Goal: Information Seeking & Learning: Learn about a topic

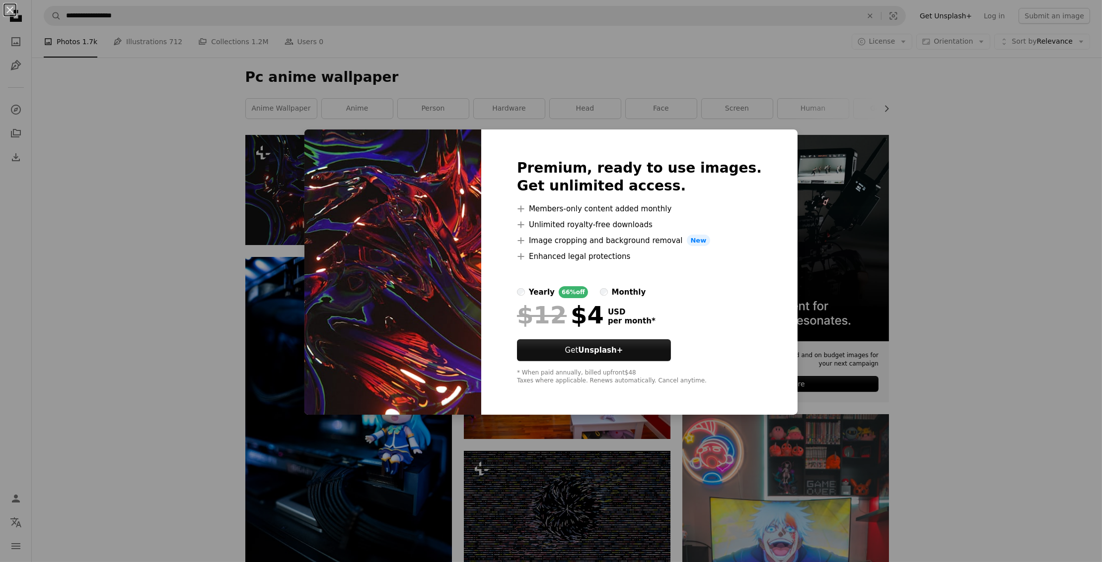
click at [277, 293] on div "An X shape Premium, ready to use images. Get unlimited access. A plus sign Memb…" at bounding box center [551, 281] width 1102 height 562
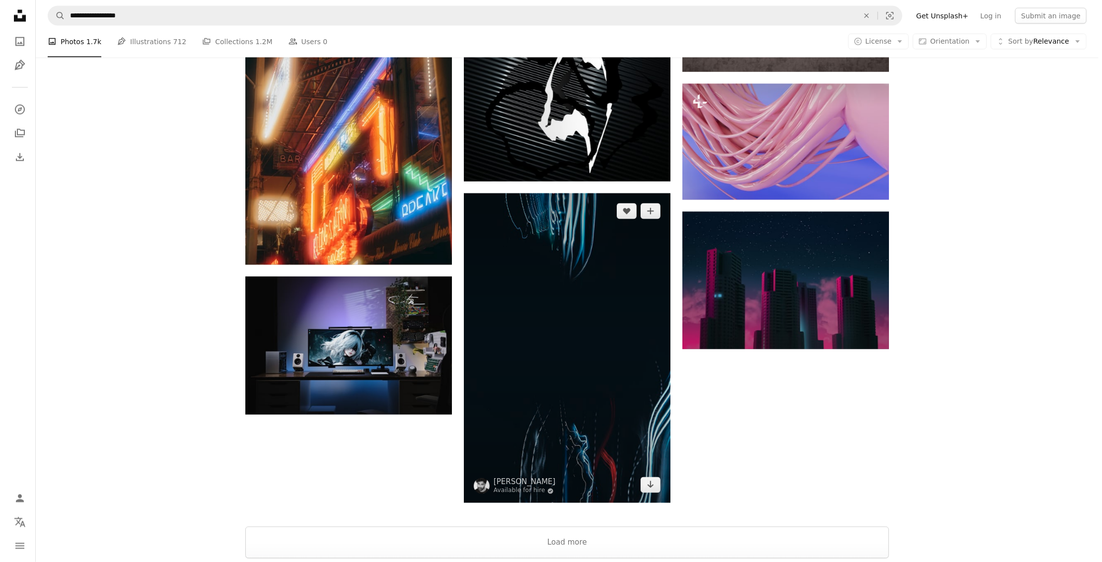
scroll to position [1390, 0]
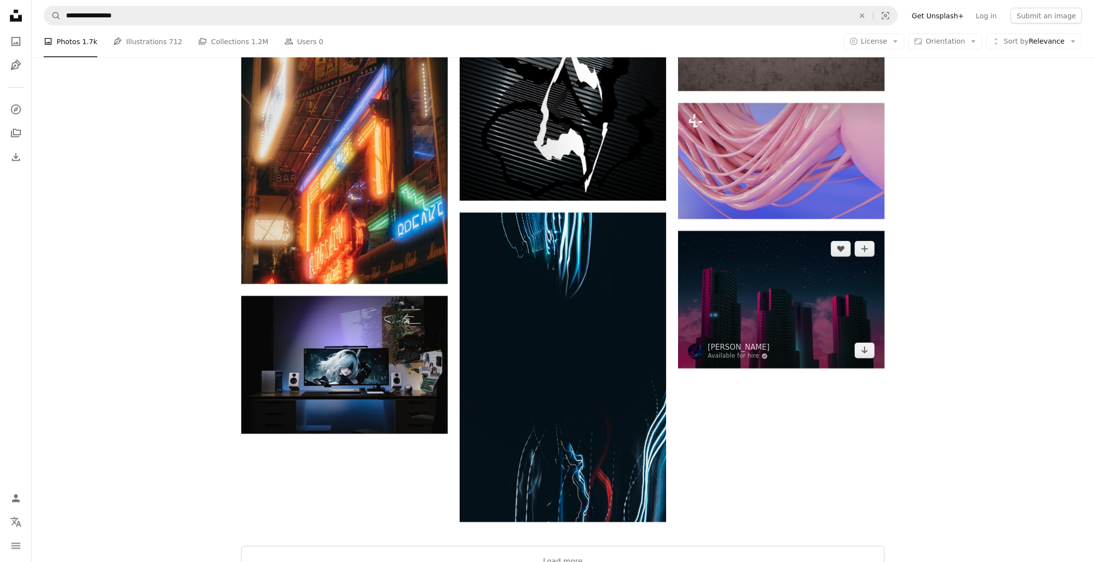
click at [726, 314] on img at bounding box center [781, 300] width 207 height 138
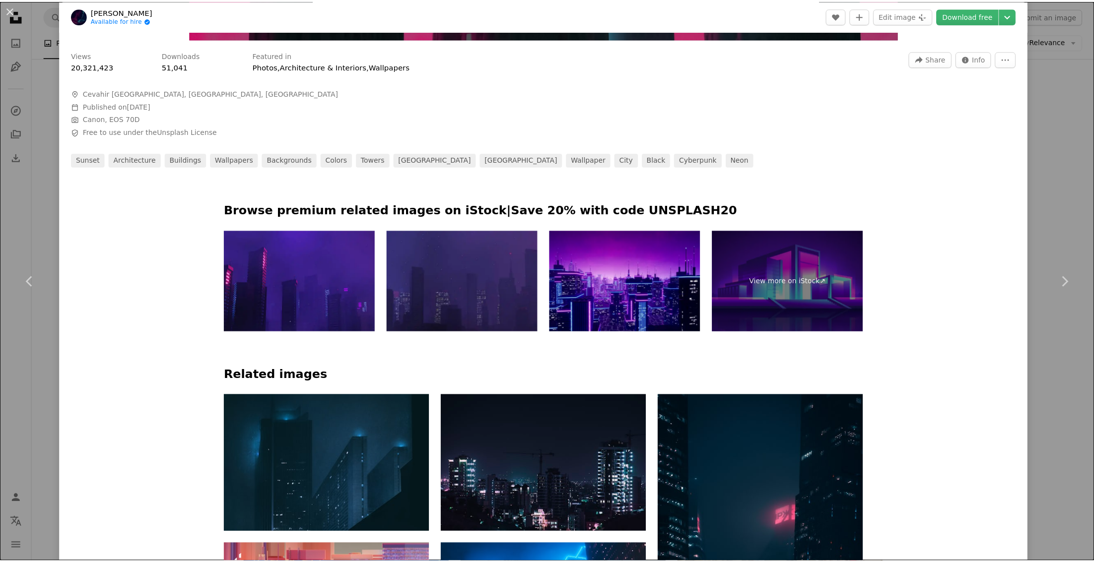
scroll to position [447, 0]
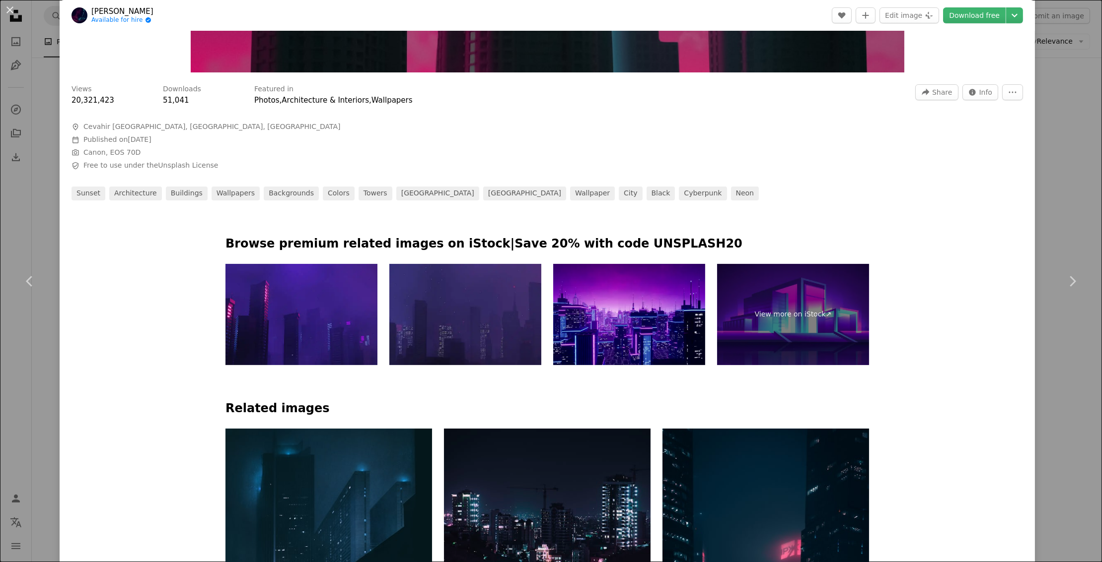
click at [1047, 69] on div "An X shape Chevron left Chevron right [PERSON_NAME] Available for hire A checkm…" at bounding box center [551, 281] width 1102 height 562
